Goal: Transaction & Acquisition: Download file/media

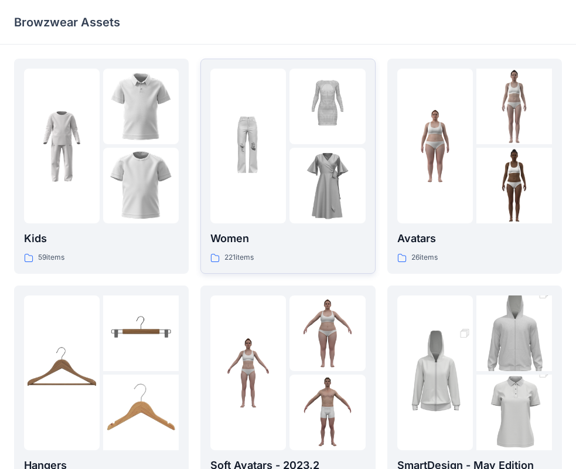
click at [235, 232] on p "Women" at bounding box center [287, 238] width 155 height 16
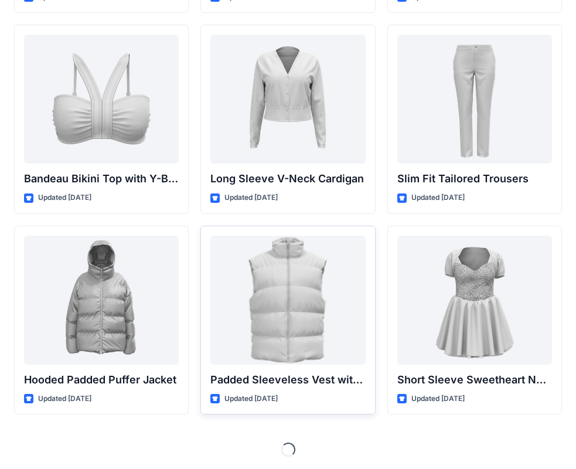
scroll to position [1240, 0]
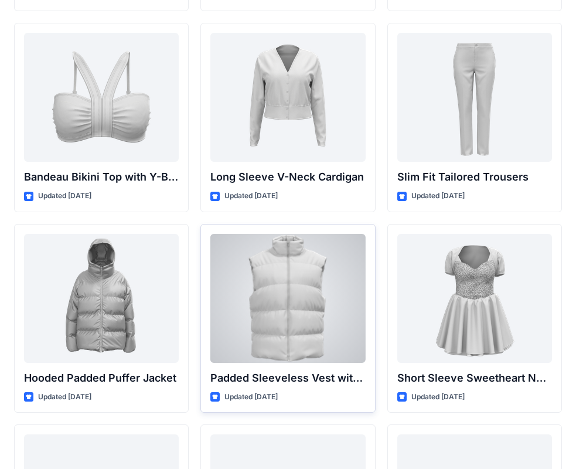
click at [301, 295] on div at bounding box center [287, 298] width 155 height 129
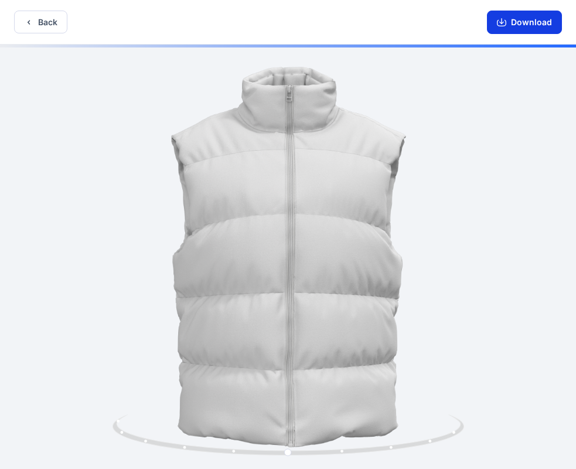
click at [517, 26] on button "Download" at bounding box center [524, 22] width 75 height 23
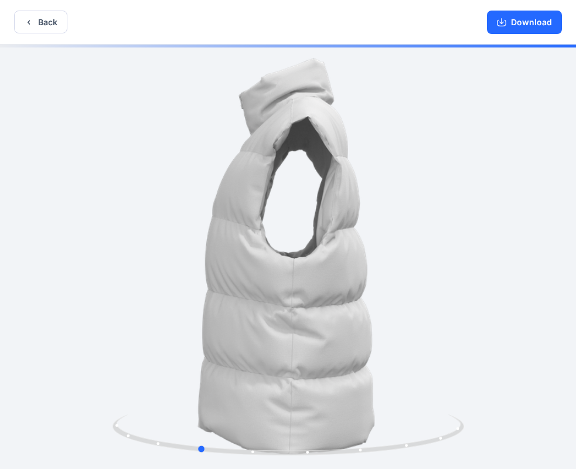
drag, startPoint x: 401, startPoint y: 398, endPoint x: 672, endPoint y: 408, distance: 271.5
click at [576, 408] on html "Back Download Version History" at bounding box center [288, 235] width 576 height 471
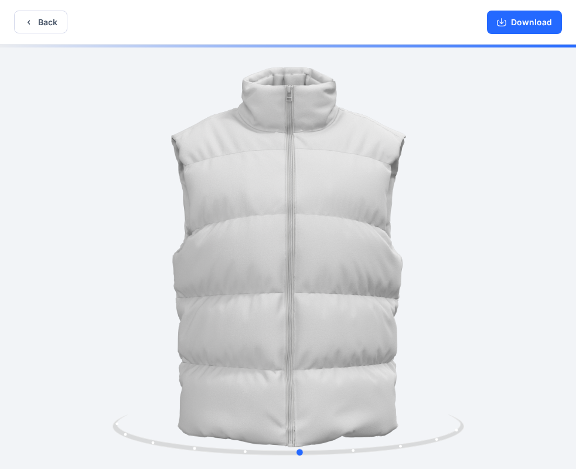
drag, startPoint x: 218, startPoint y: 354, endPoint x: 320, endPoint y: 369, distance: 103.0
click at [320, 369] on div at bounding box center [288, 258] width 576 height 427
